Goal: Answer question/provide support: Participate in discussion

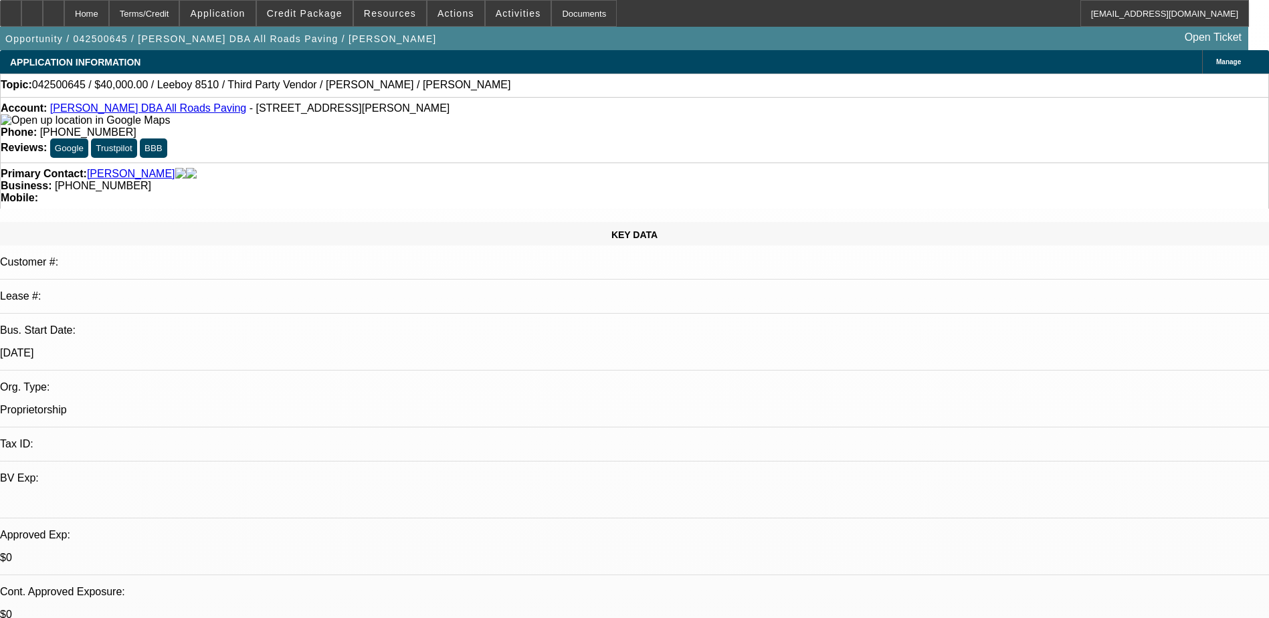
select select "0"
select select "3"
select select "0.1"
select select "5"
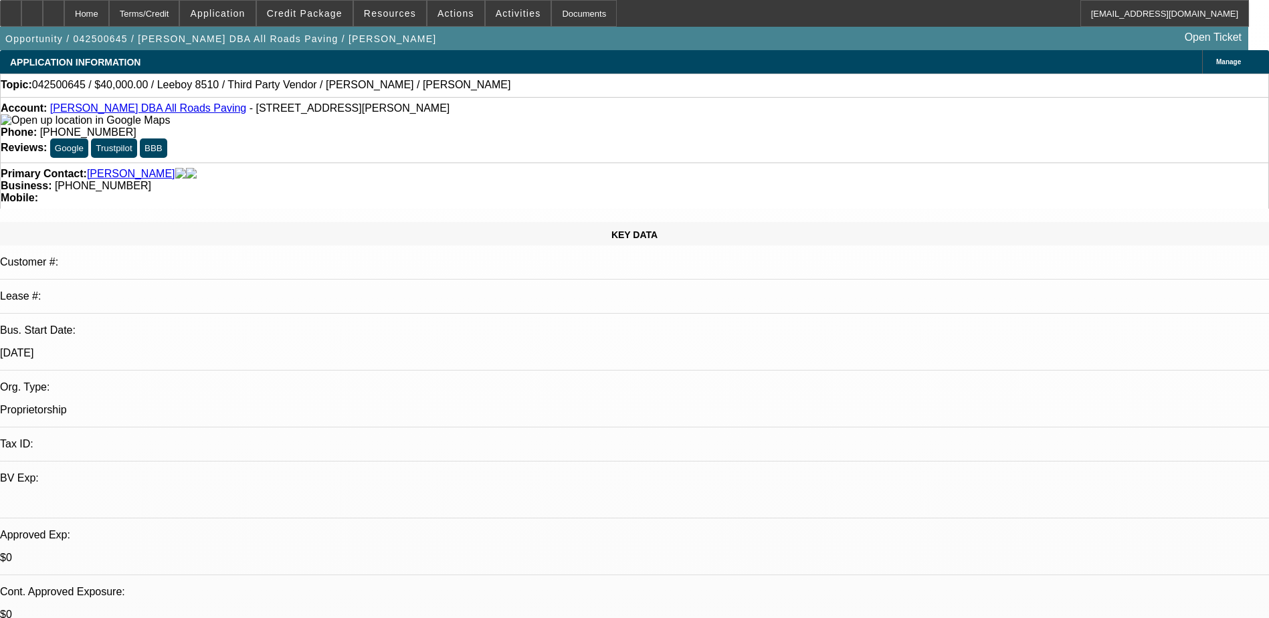
select select "0"
select select "3"
select select "0.1"
select select "5"
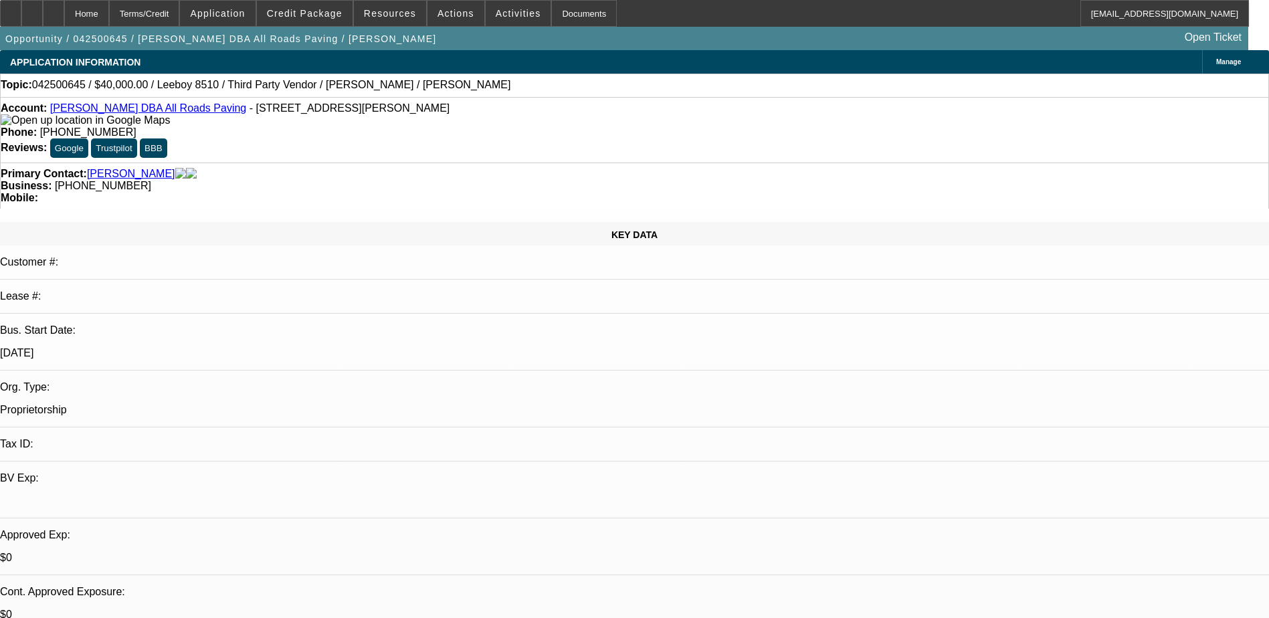
select select "0"
select select "3"
select select "0.1"
select select "4"
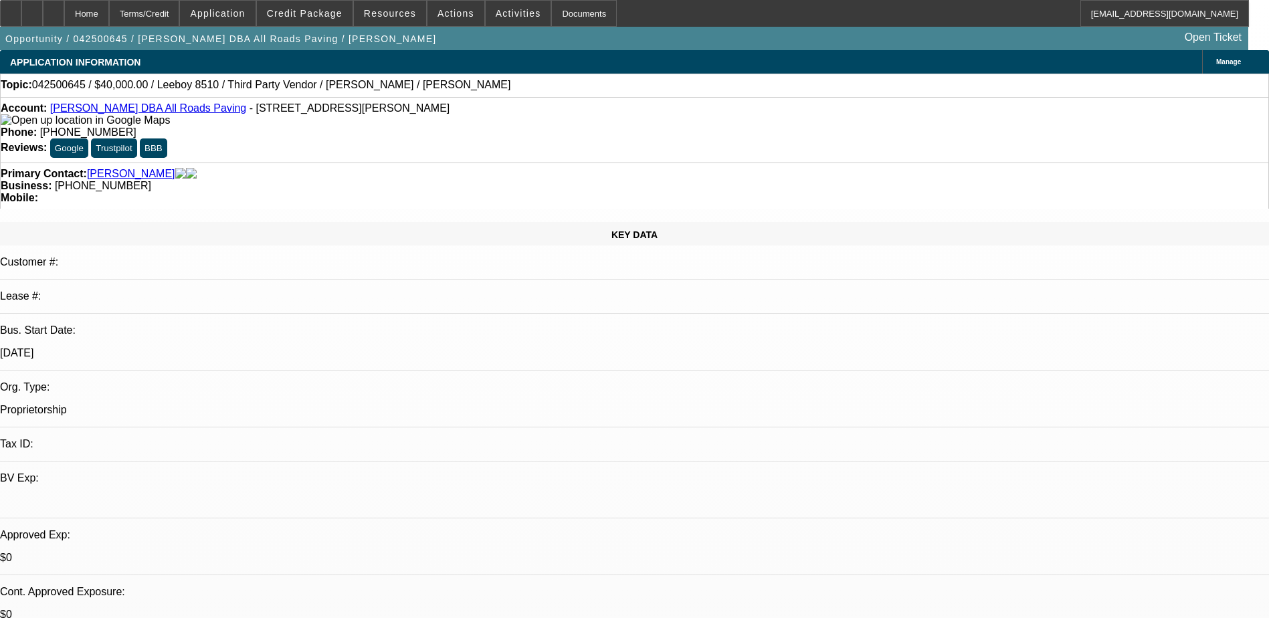
select select "0"
select select "3"
select select "0.1"
select select "4"
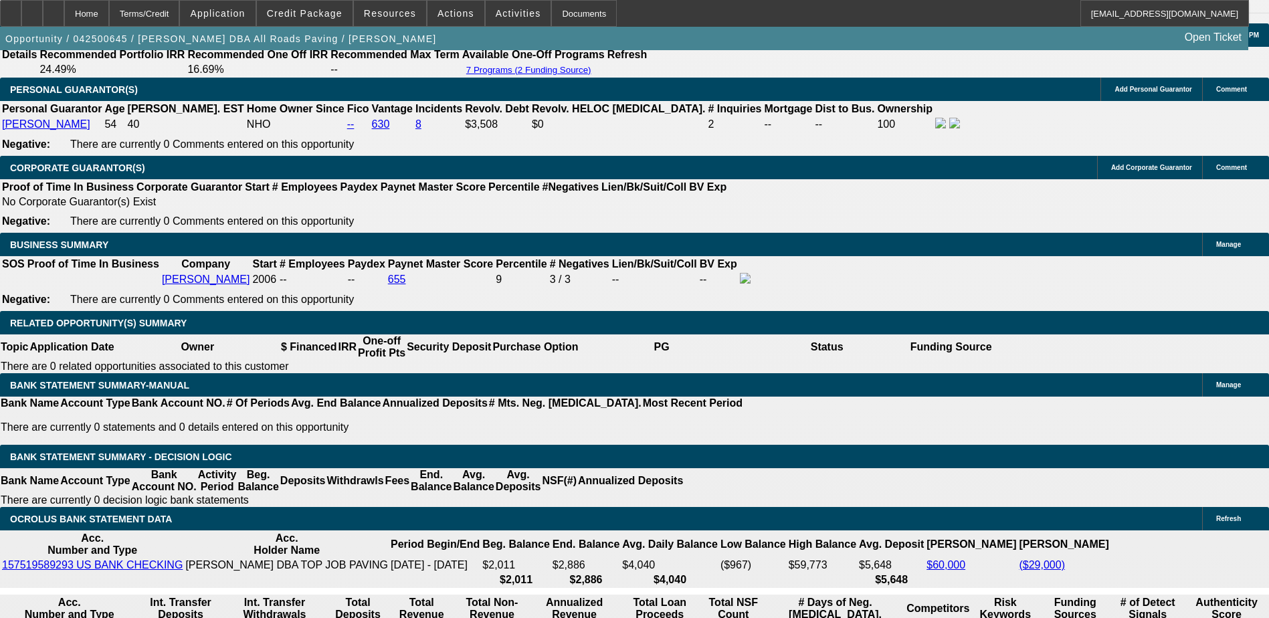
scroll to position [1940, 0]
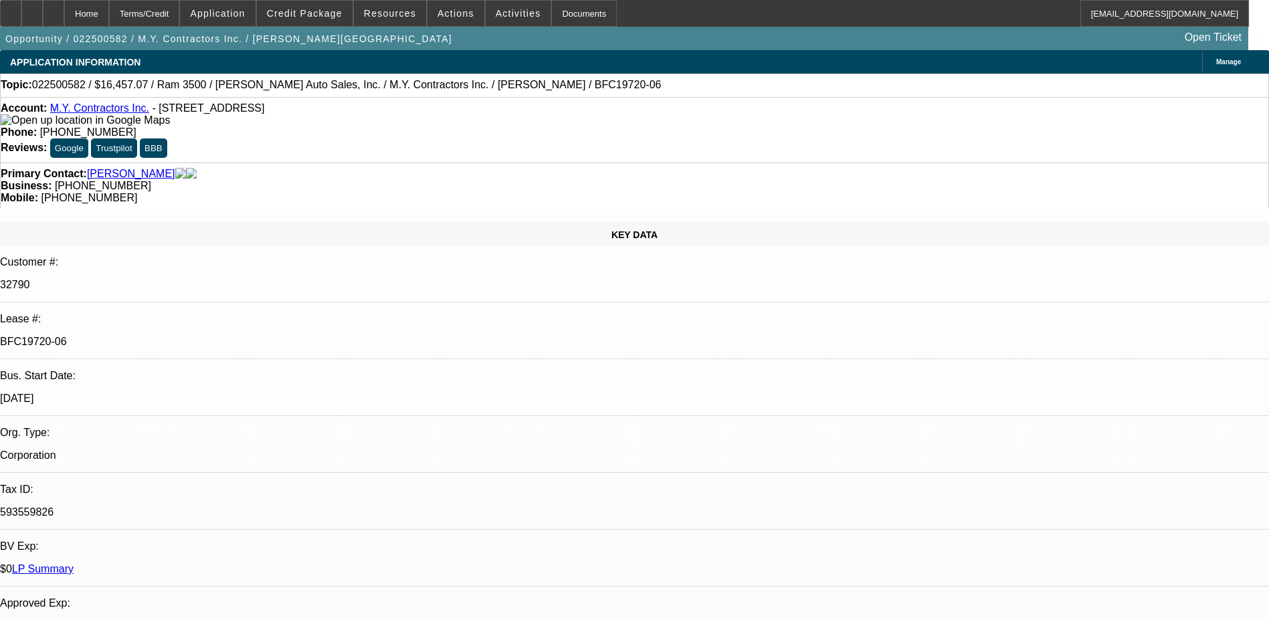
select select "0"
select select "3"
select select "0"
select select "6"
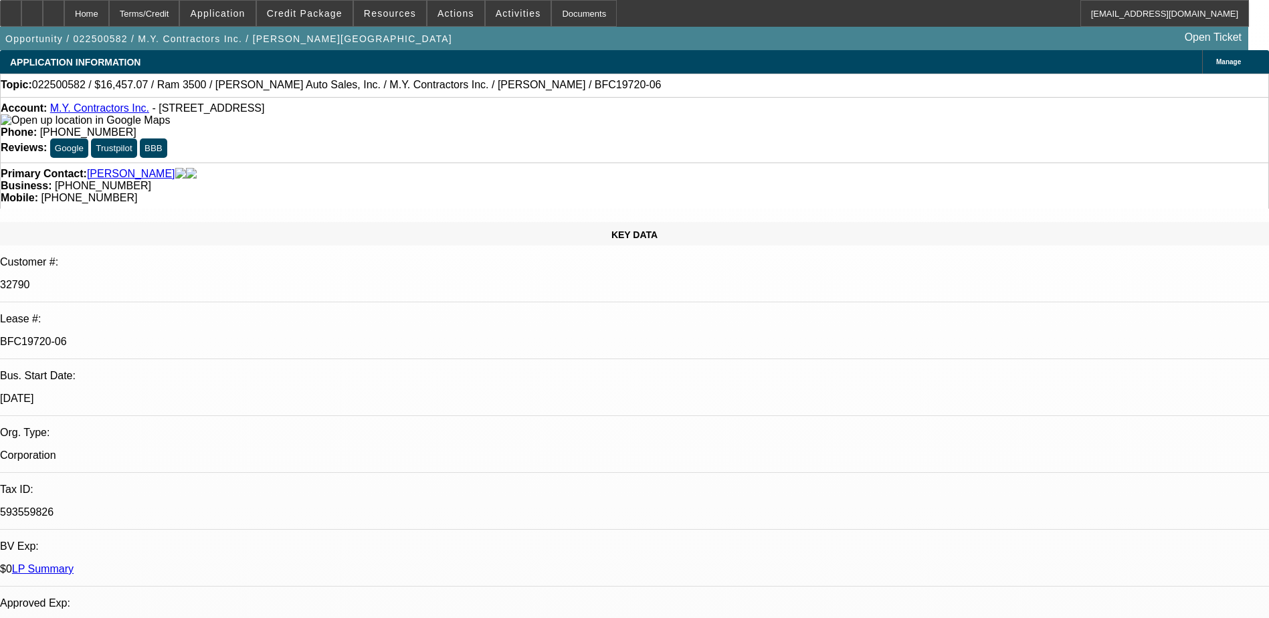
select select "0"
select select "6"
select select "0"
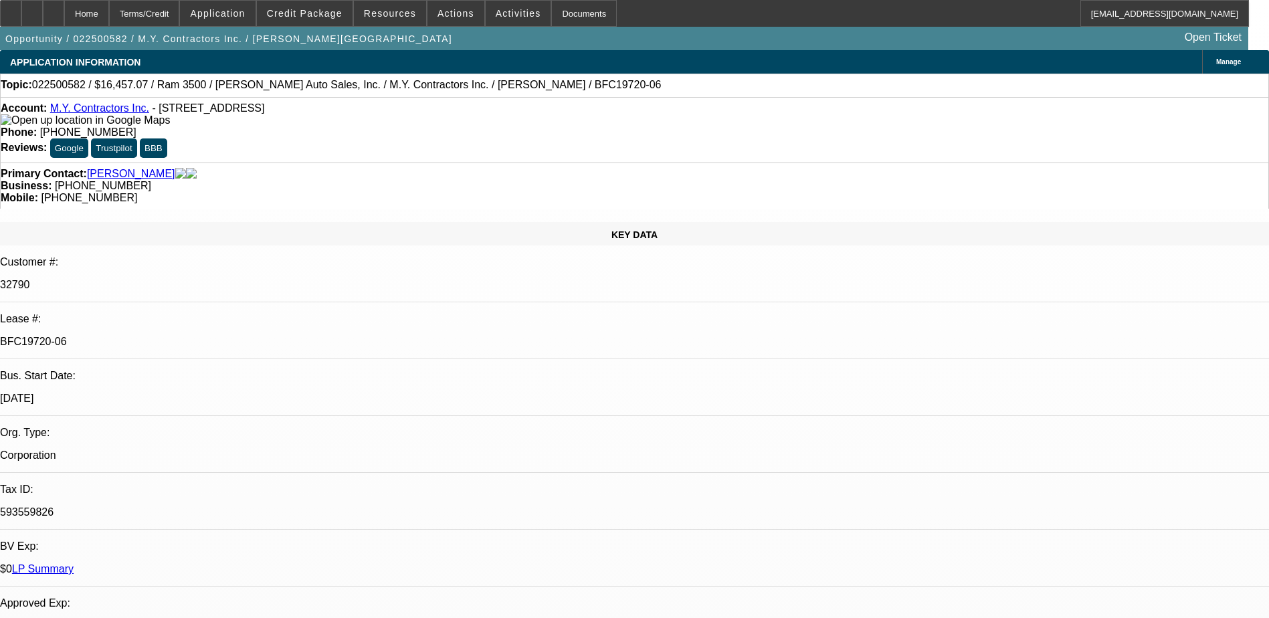
select select "0"
select select "6"
select select "0"
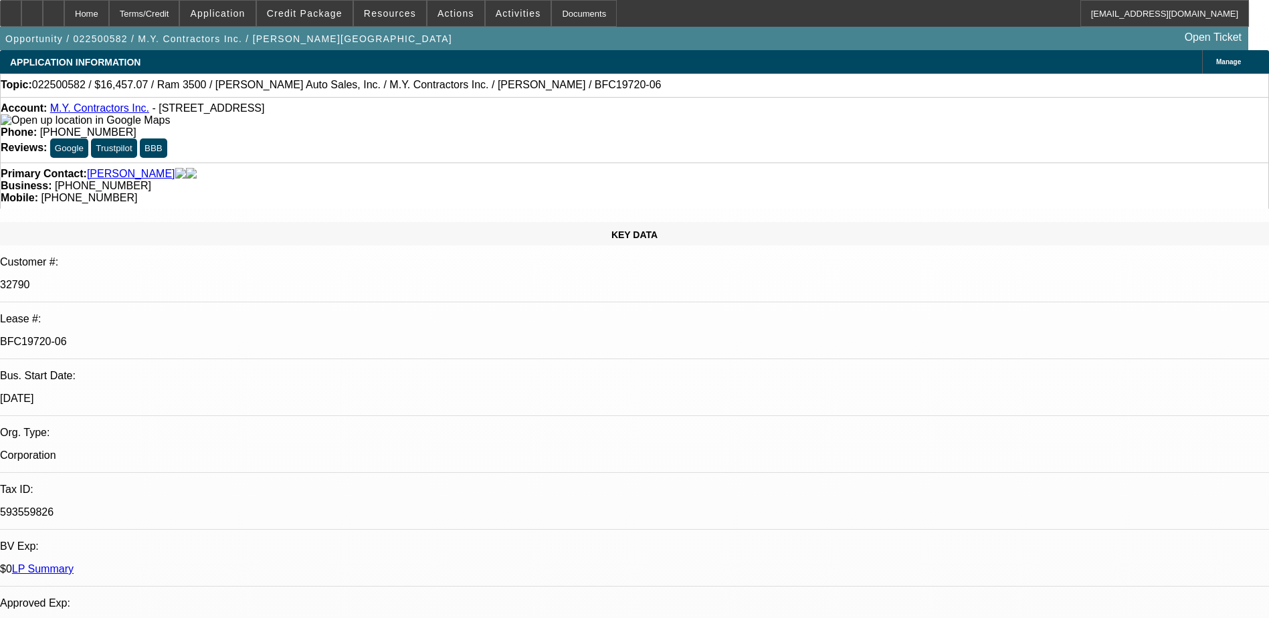
select select "0"
select select "6"
